Goal: Information Seeking & Learning: Learn about a topic

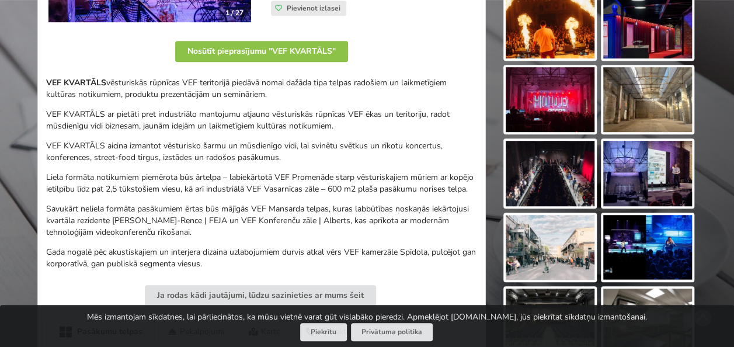
scroll to position [281, 0]
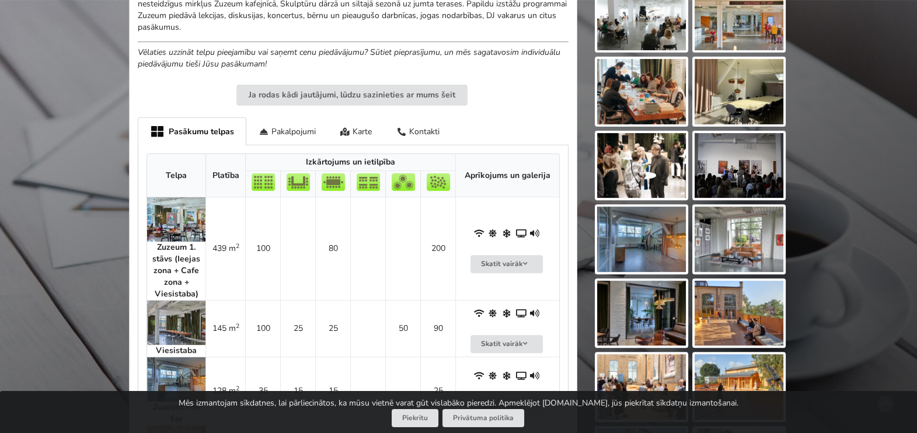
scroll to position [524, 0]
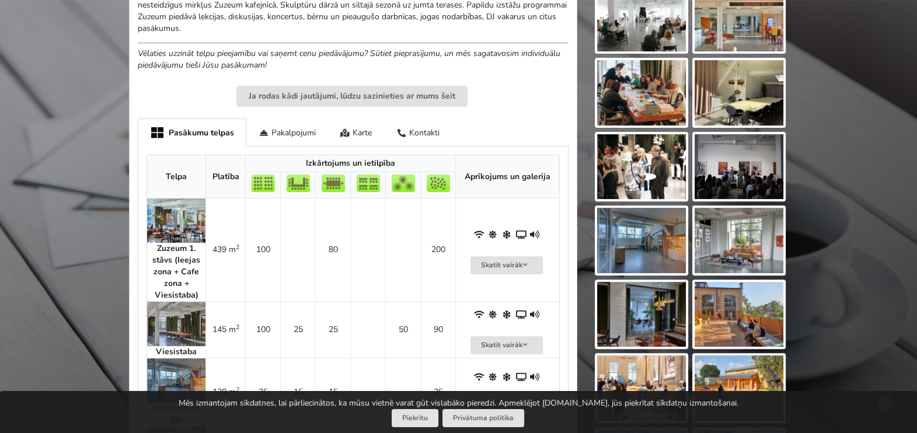
click at [180, 323] on img at bounding box center [176, 324] width 58 height 44
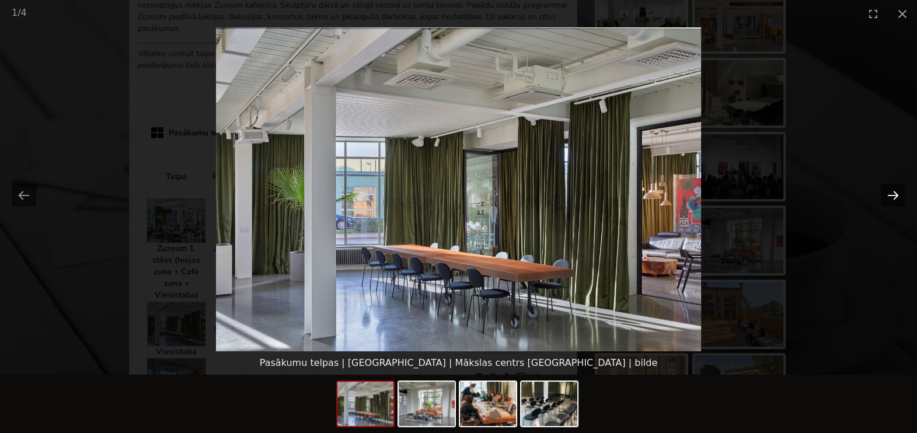
click at [733, 190] on button "Next slide" at bounding box center [893, 195] width 25 height 23
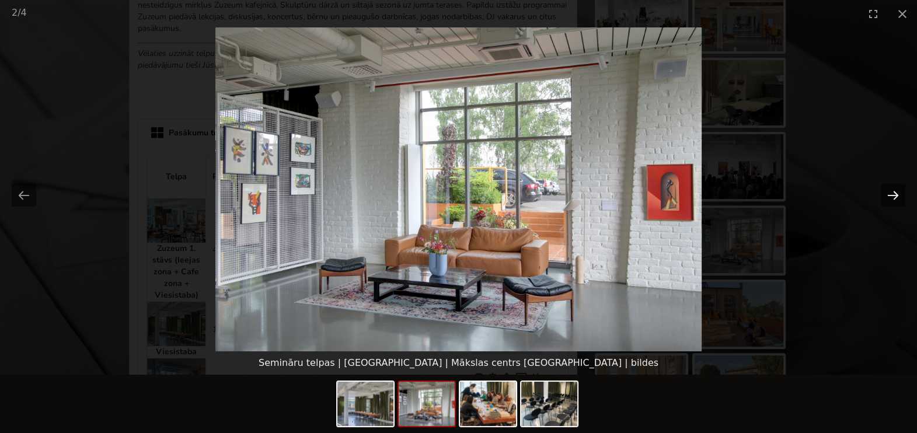
click at [733, 190] on button "Next slide" at bounding box center [893, 195] width 25 height 23
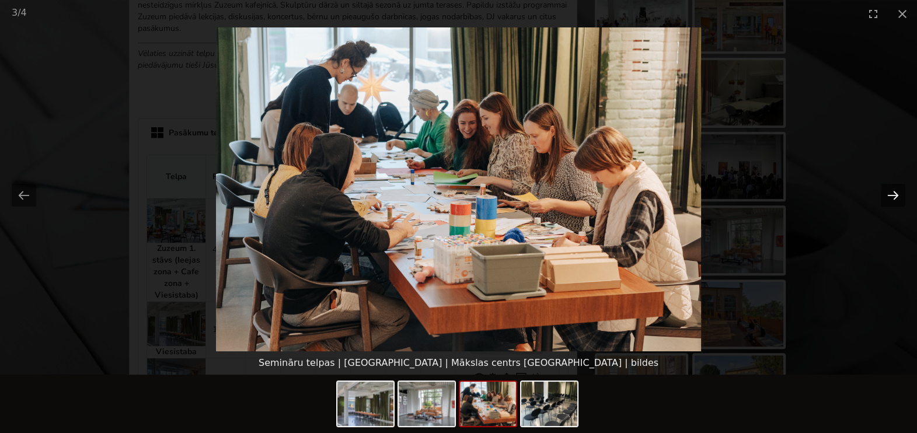
click at [733, 190] on button "Next slide" at bounding box center [893, 195] width 25 height 23
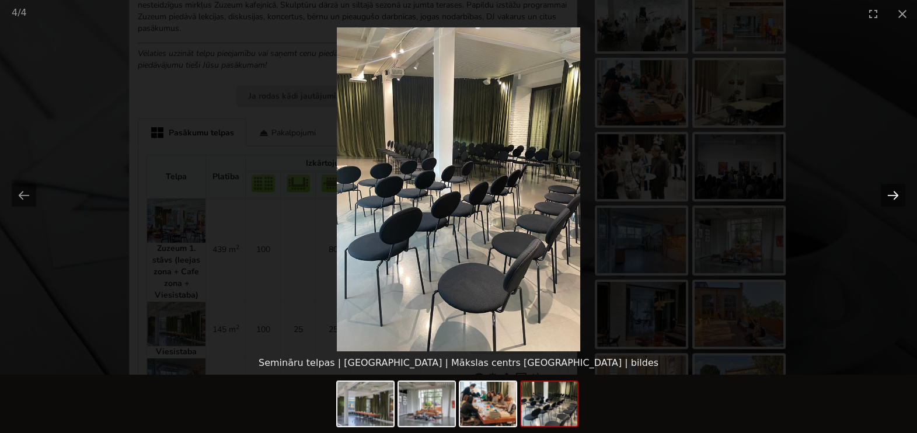
click at [733, 190] on button "Next slide" at bounding box center [893, 195] width 25 height 23
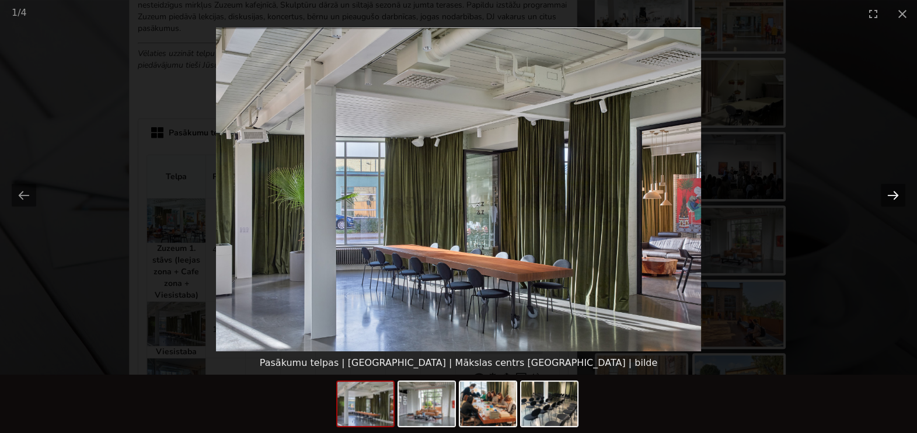
click at [733, 190] on button "Next slide" at bounding box center [893, 195] width 25 height 23
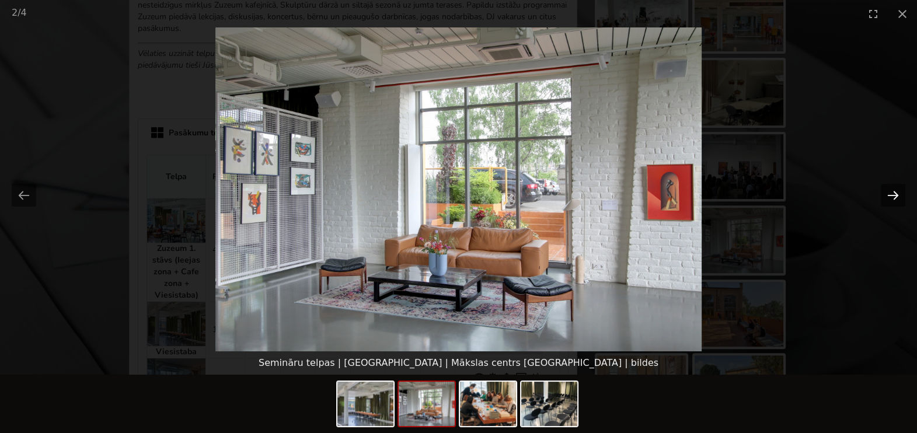
click at [733, 190] on button "Next slide" at bounding box center [893, 195] width 25 height 23
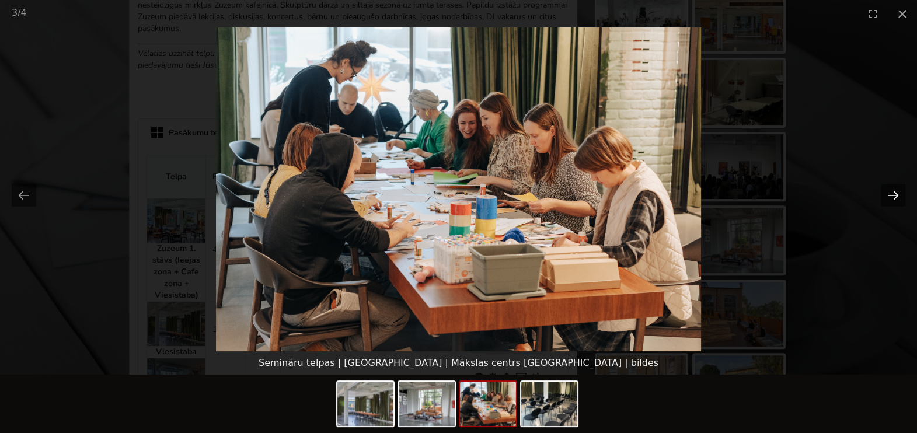
click at [733, 190] on button "Next slide" at bounding box center [893, 195] width 25 height 23
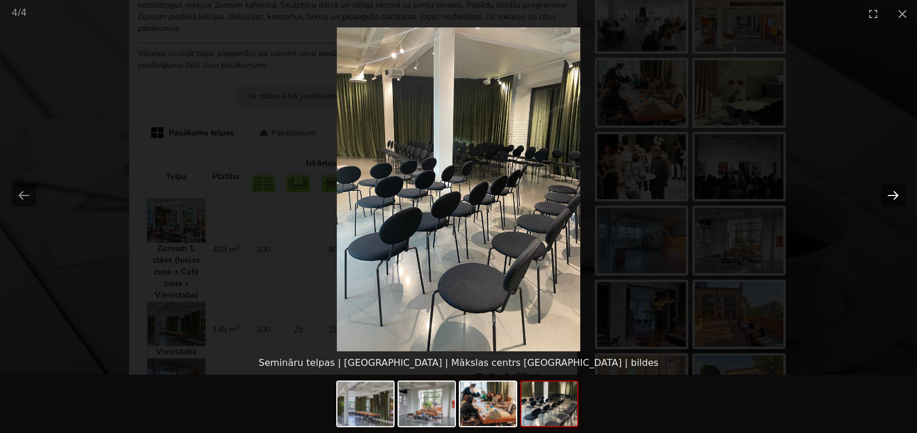
click at [733, 190] on button "Next slide" at bounding box center [893, 195] width 25 height 23
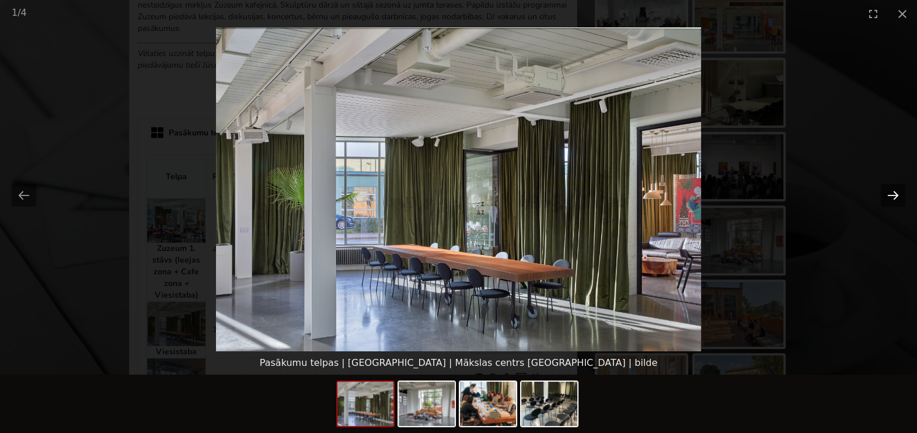
click at [733, 190] on button "Next slide" at bounding box center [893, 195] width 25 height 23
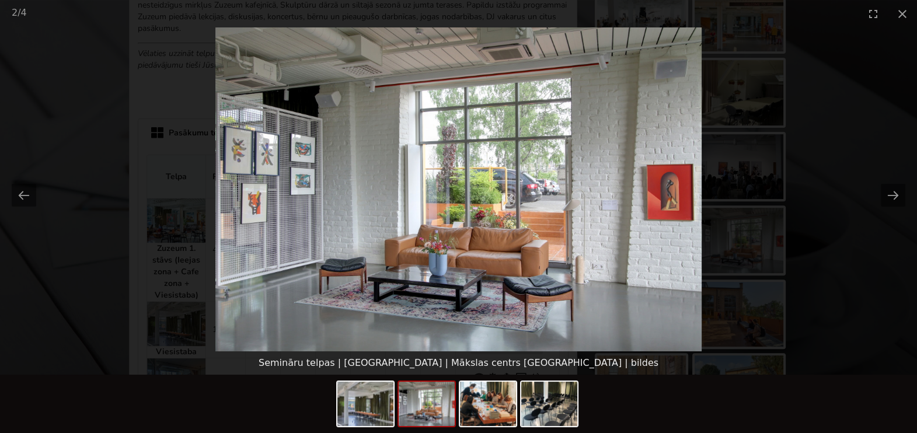
scroll to position [0, 0]
click at [733, 85] on picture at bounding box center [458, 189] width 917 height 324
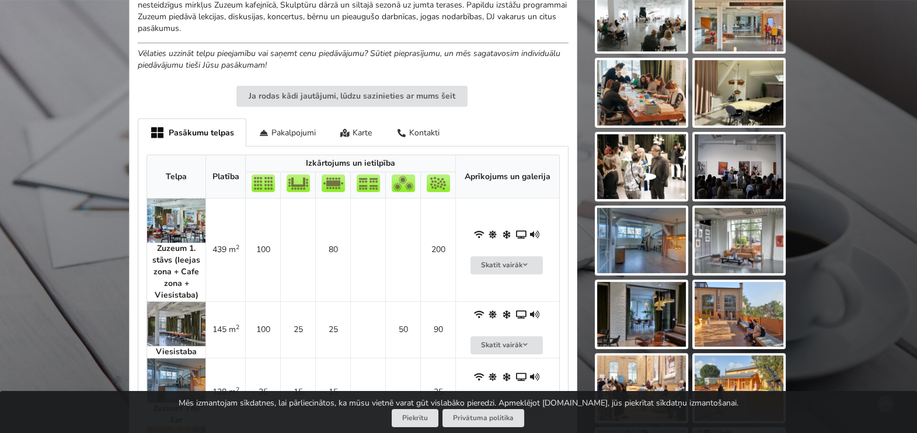
click at [189, 208] on img at bounding box center [176, 221] width 58 height 44
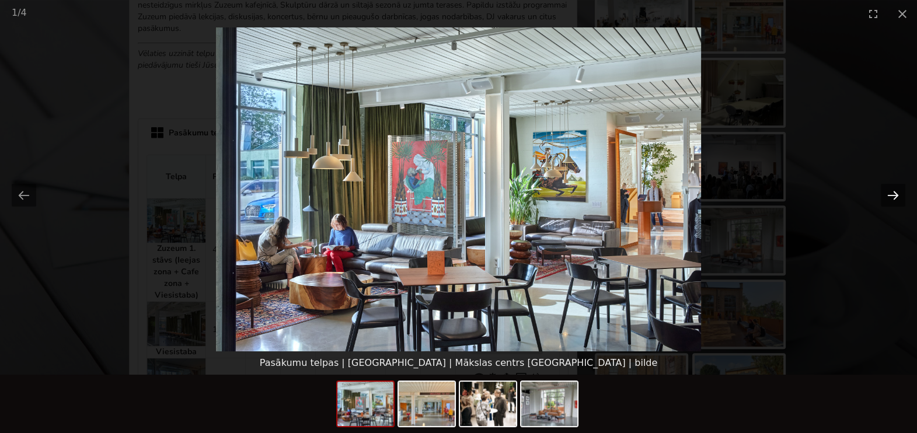
click at [733, 196] on button "Next slide" at bounding box center [893, 195] width 25 height 23
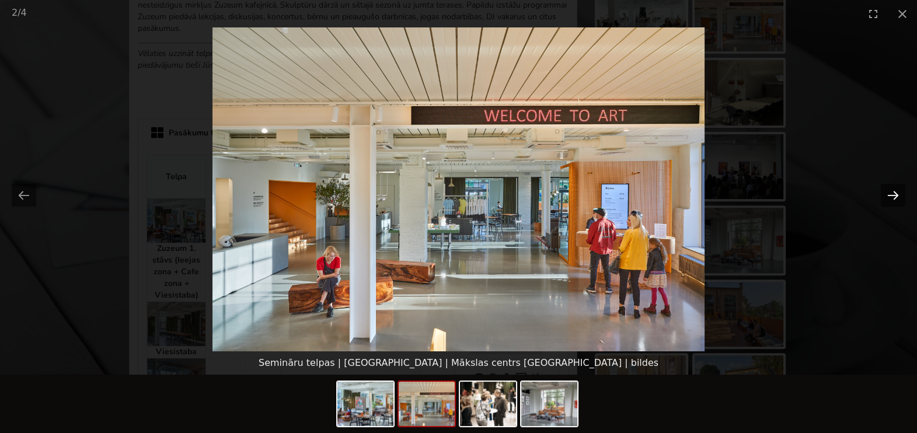
click at [733, 196] on button "Next slide" at bounding box center [893, 195] width 25 height 23
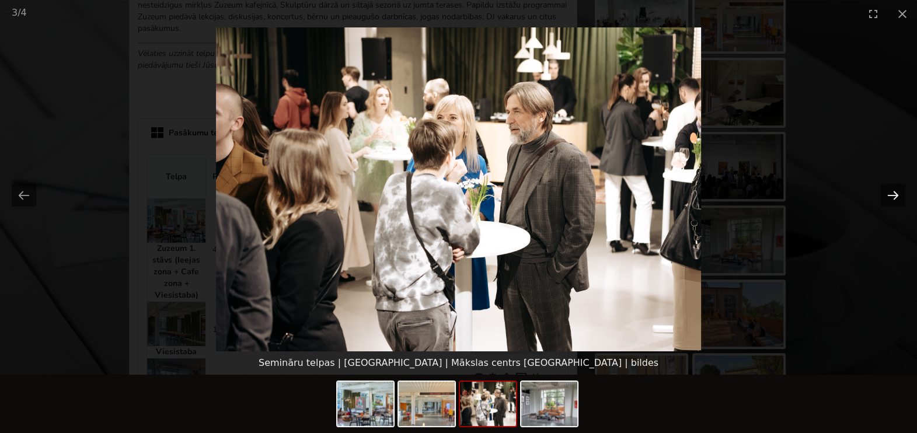
click at [733, 196] on button "Next slide" at bounding box center [893, 195] width 25 height 23
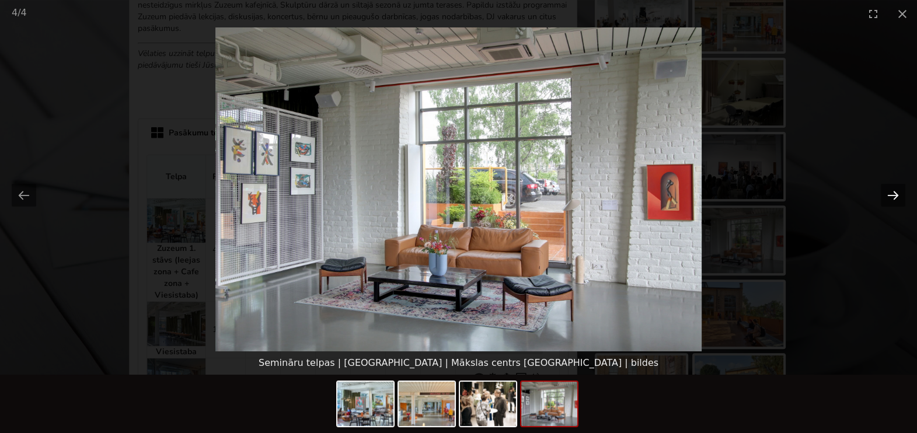
click at [733, 196] on button "Next slide" at bounding box center [893, 195] width 25 height 23
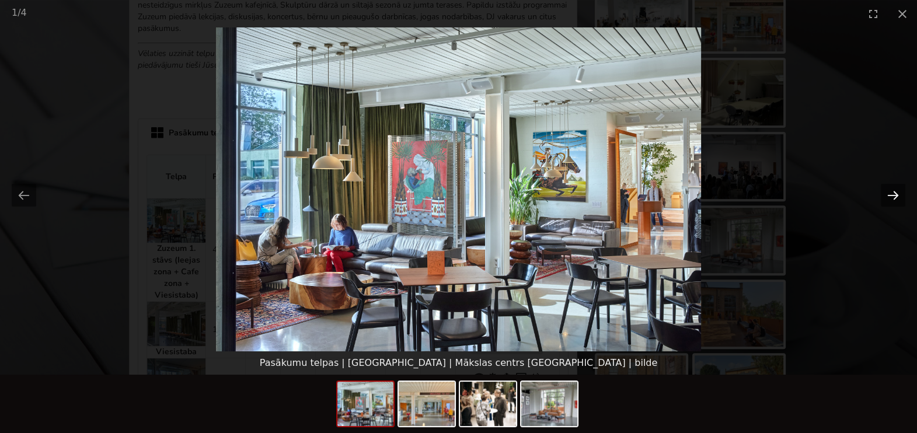
click at [733, 196] on button "Next slide" at bounding box center [893, 195] width 25 height 23
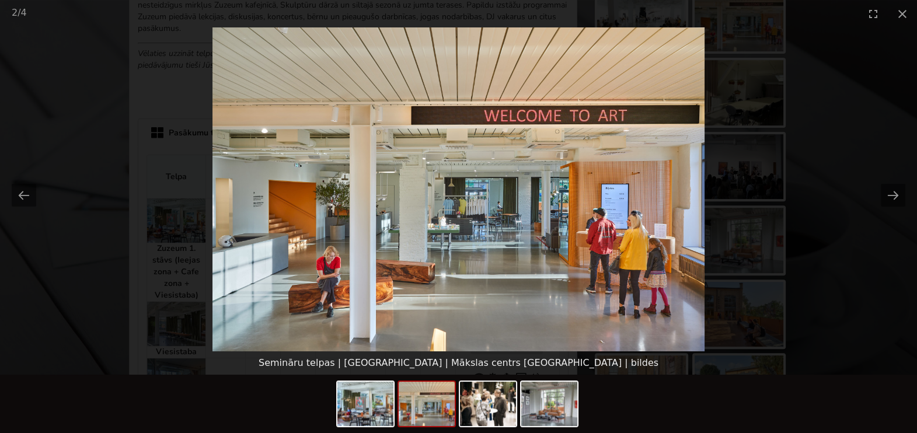
click at [733, 124] on picture at bounding box center [458, 189] width 917 height 324
